Goal: Transaction & Acquisition: Purchase product/service

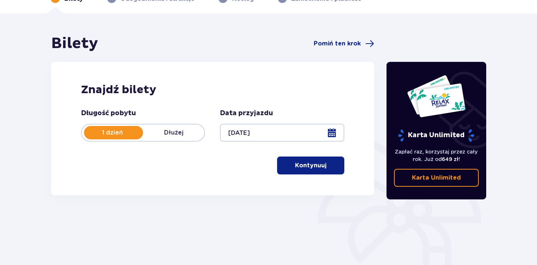
scroll to position [70, 0]
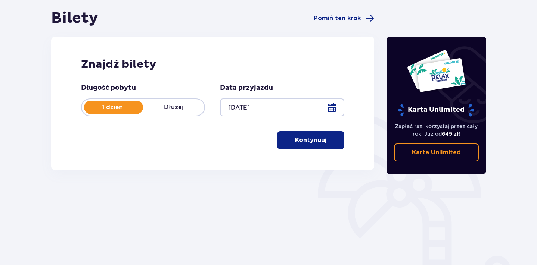
click at [300, 143] on p "Kontynuuj" at bounding box center [310, 140] width 31 height 8
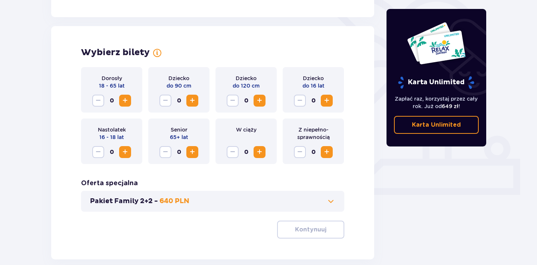
scroll to position [207, 0]
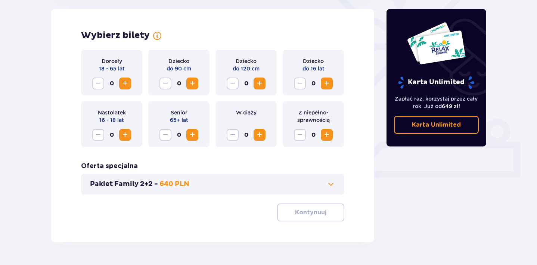
click at [325, 86] on span "Zwiększ" at bounding box center [326, 83] width 9 height 9
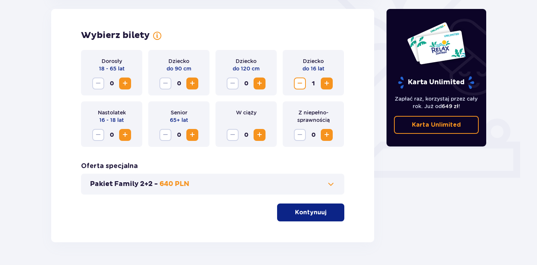
click at [196, 186] on button "Pakiet Family 2+2 - 640 PLN" at bounding box center [212, 184] width 245 height 9
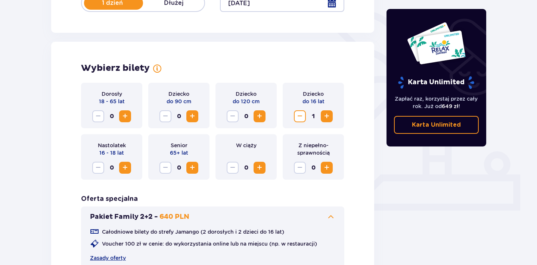
scroll to position [147, 0]
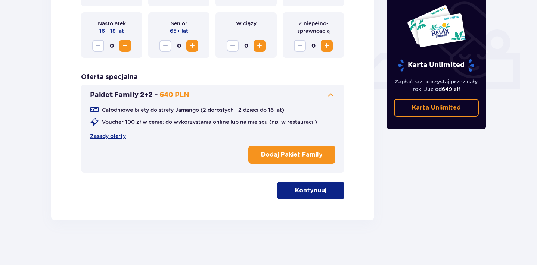
click at [288, 191] on button "Kontynuuj" at bounding box center [310, 191] width 67 height 18
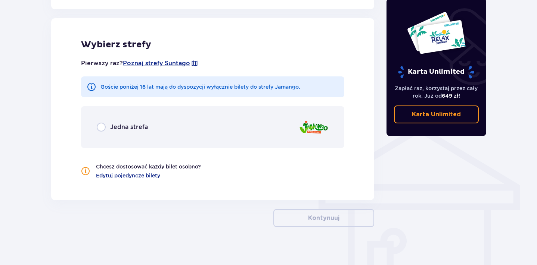
scroll to position [481, 0]
click at [101, 131] on input "radio" at bounding box center [101, 126] width 9 height 9
radio input "true"
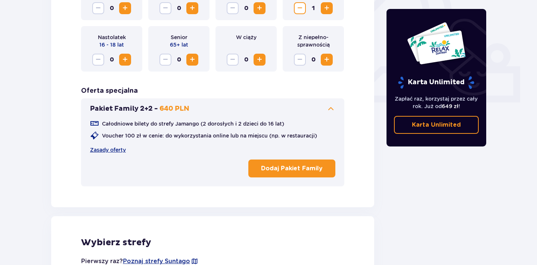
scroll to position [199, 0]
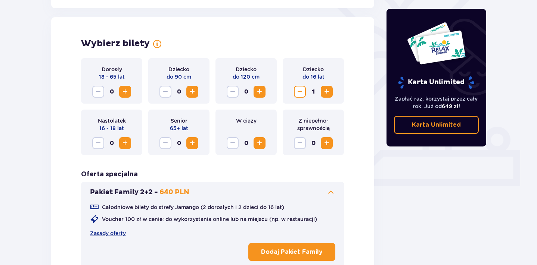
click at [298, 92] on span "Zmniejsz" at bounding box center [299, 91] width 9 height 9
click at [129, 144] on span "Zwiększ" at bounding box center [125, 143] width 9 height 9
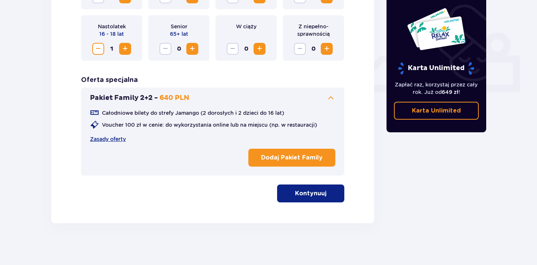
scroll to position [297, 0]
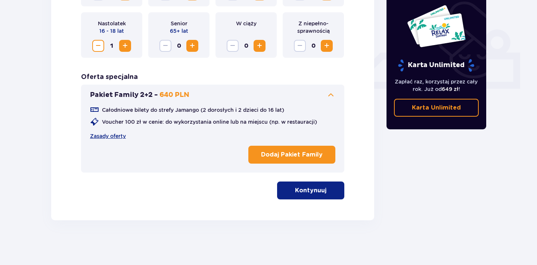
click at [296, 187] on p "Kontynuuj" at bounding box center [310, 191] width 31 height 8
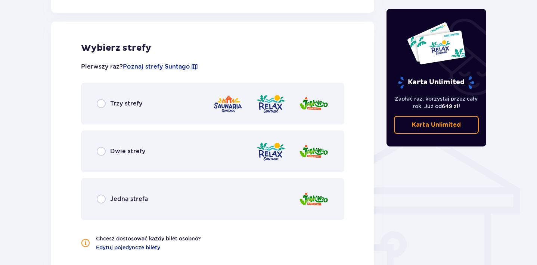
scroll to position [481, 0]
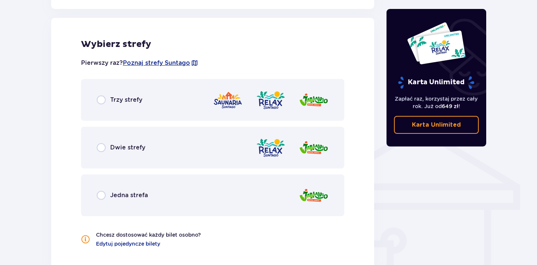
click at [105, 99] on input "radio" at bounding box center [101, 100] width 9 height 9
radio input "true"
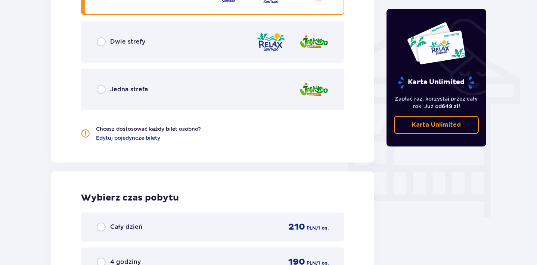
scroll to position [555, 0]
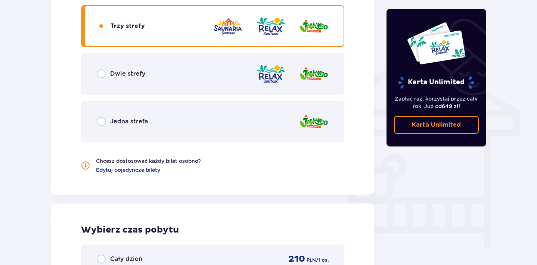
click at [96, 74] on div "Dwie strefy" at bounding box center [212, 74] width 263 height 42
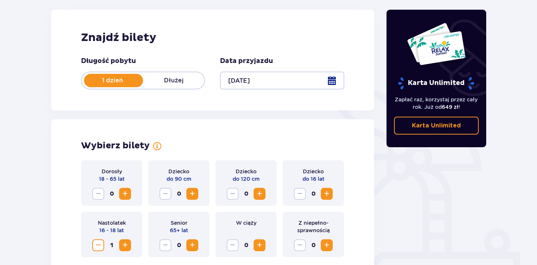
scroll to position [0, 0]
